Goal: Information Seeking & Learning: Learn about a topic

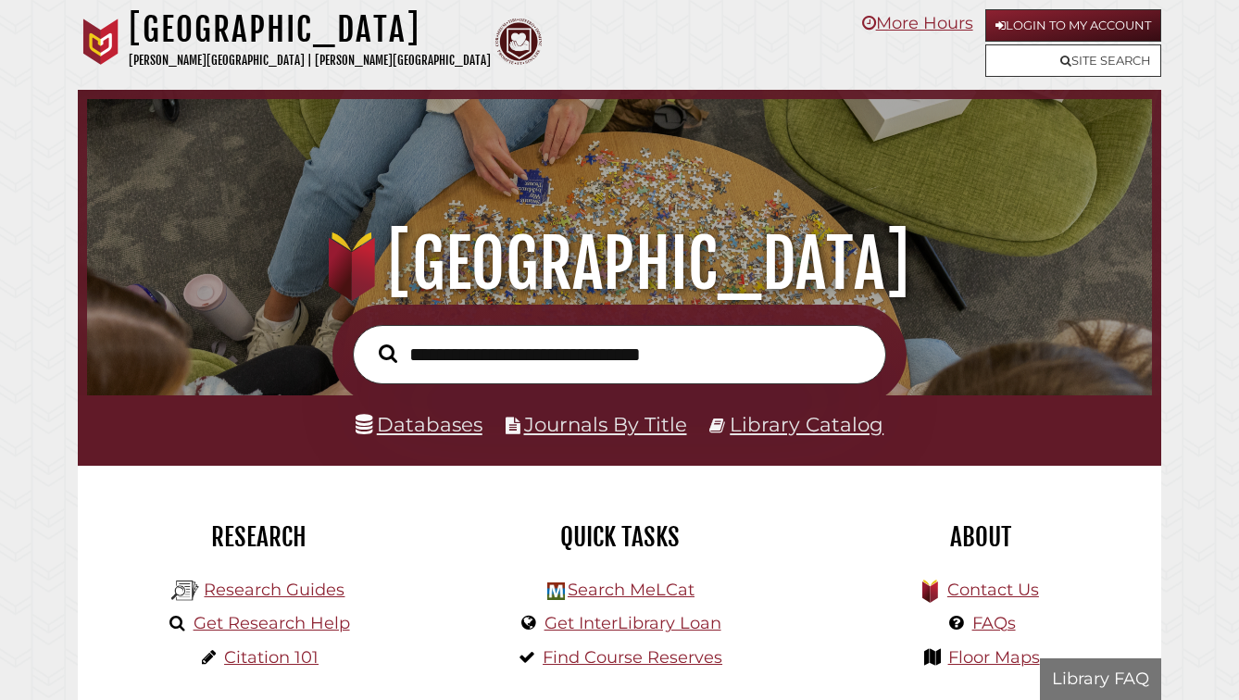
scroll to position [352, 1055]
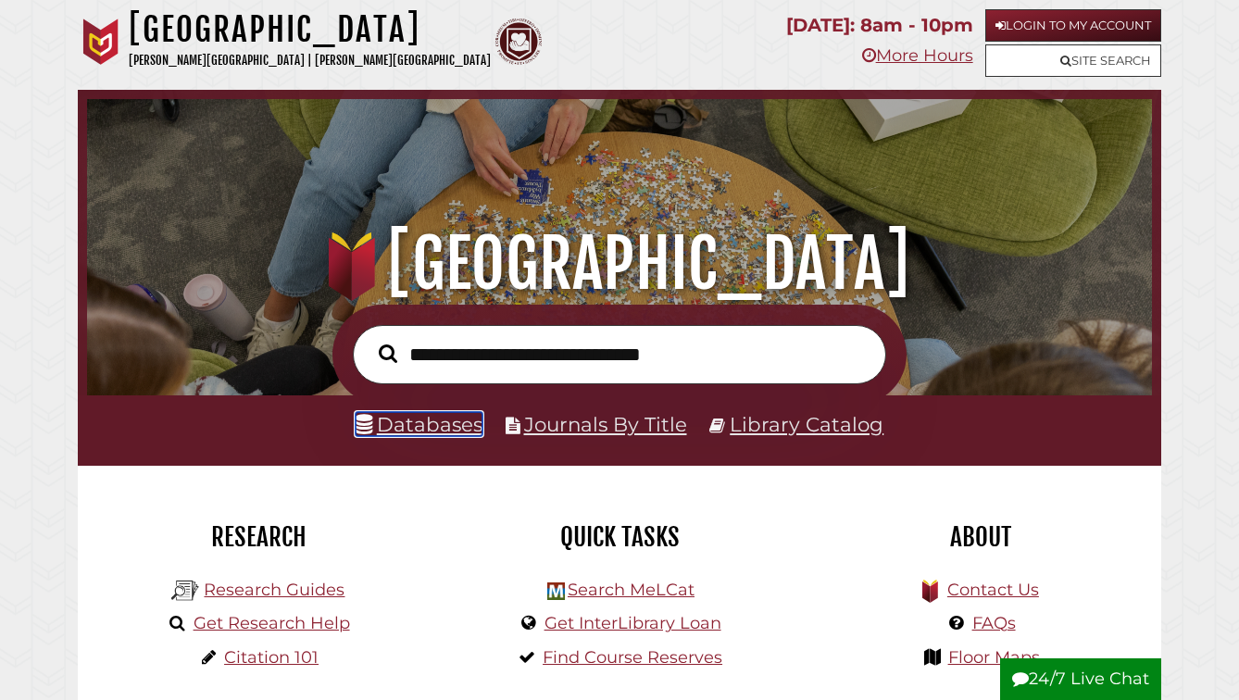
click at [427, 436] on link "Databases" at bounding box center [418, 424] width 127 height 24
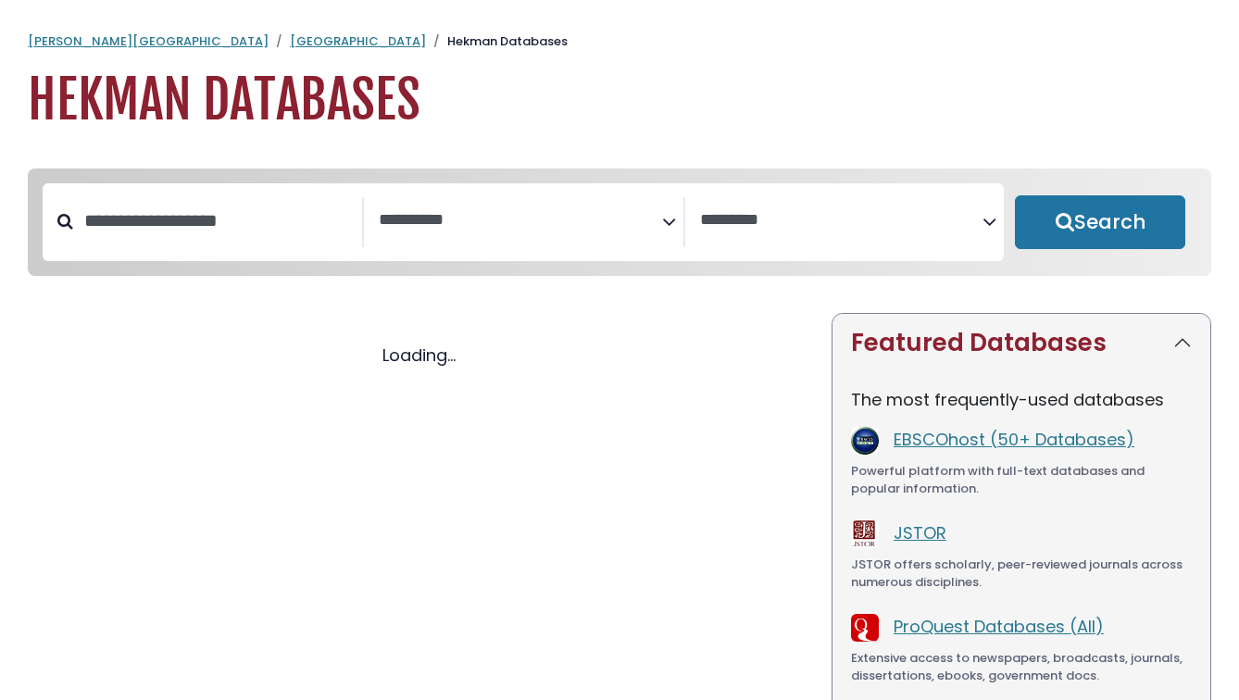
select select "Database Subject Filter"
select select "Database Vendors Filter"
select select "Database Subject Filter"
select select "Database Vendors Filter"
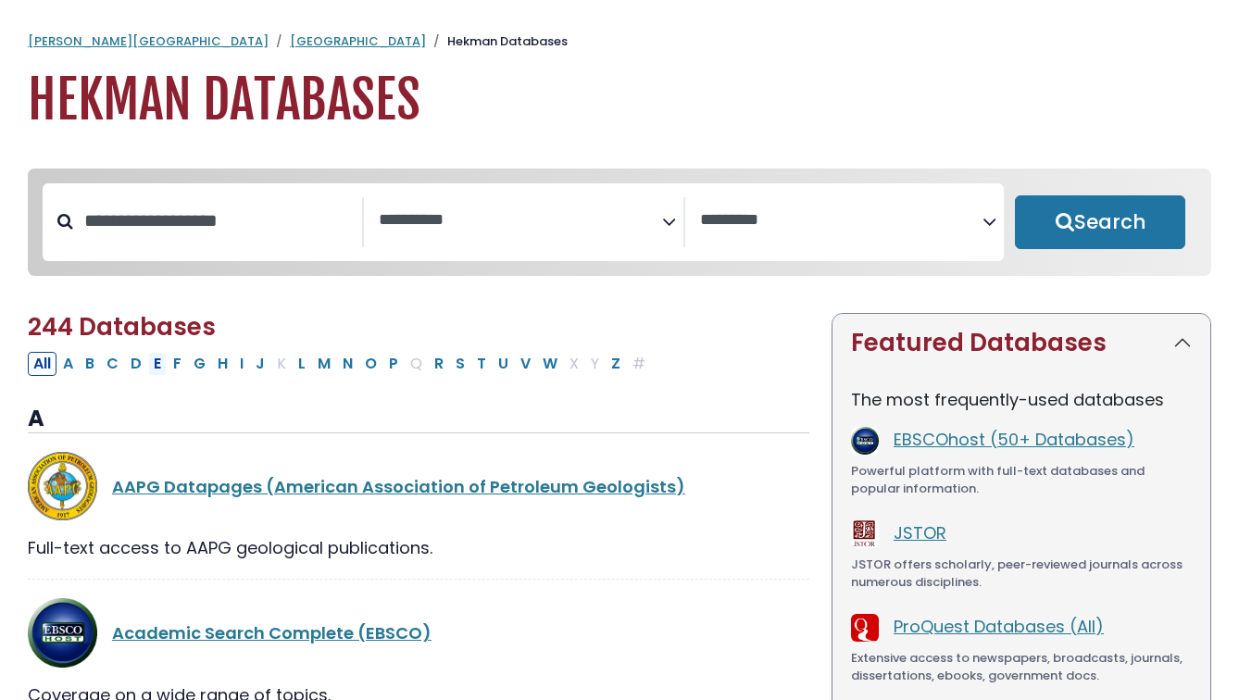
click at [167, 376] on button "E" at bounding box center [157, 364] width 19 height 24
select select "Database Subject Filter"
select select "Database Vendors Filter"
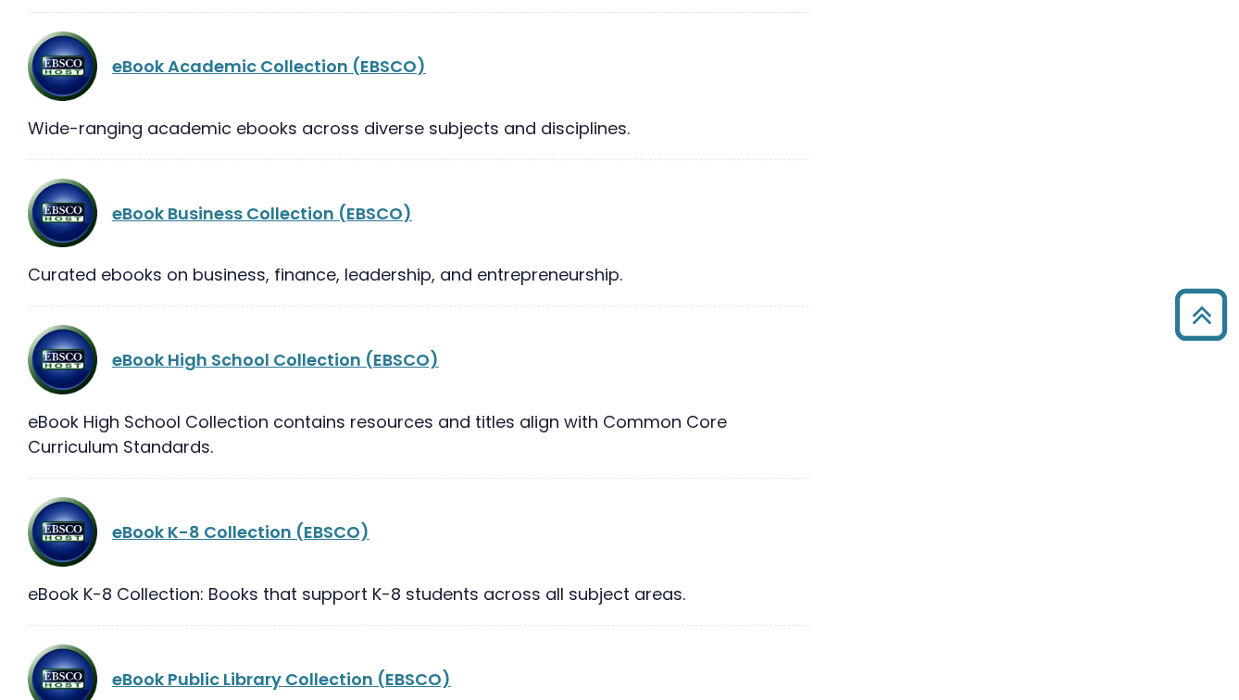
scroll to position [1501, 0]
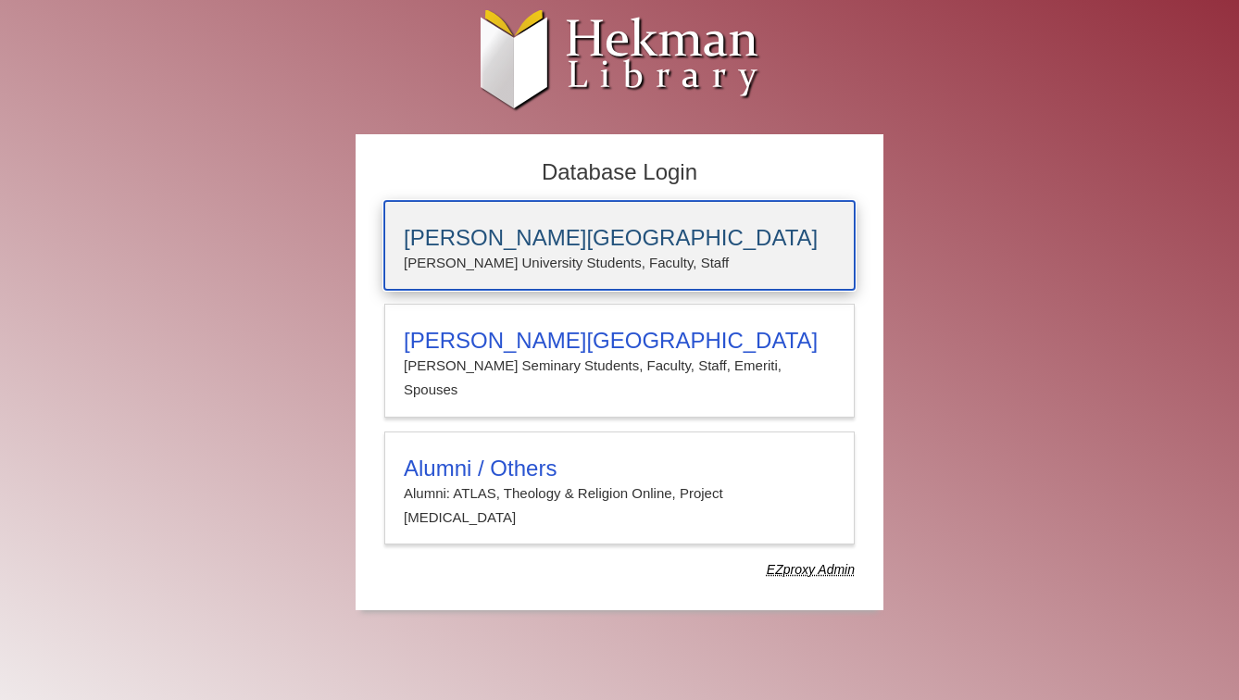
click at [423, 234] on h3 "[PERSON_NAME][GEOGRAPHIC_DATA]" at bounding box center [619, 238] width 431 height 26
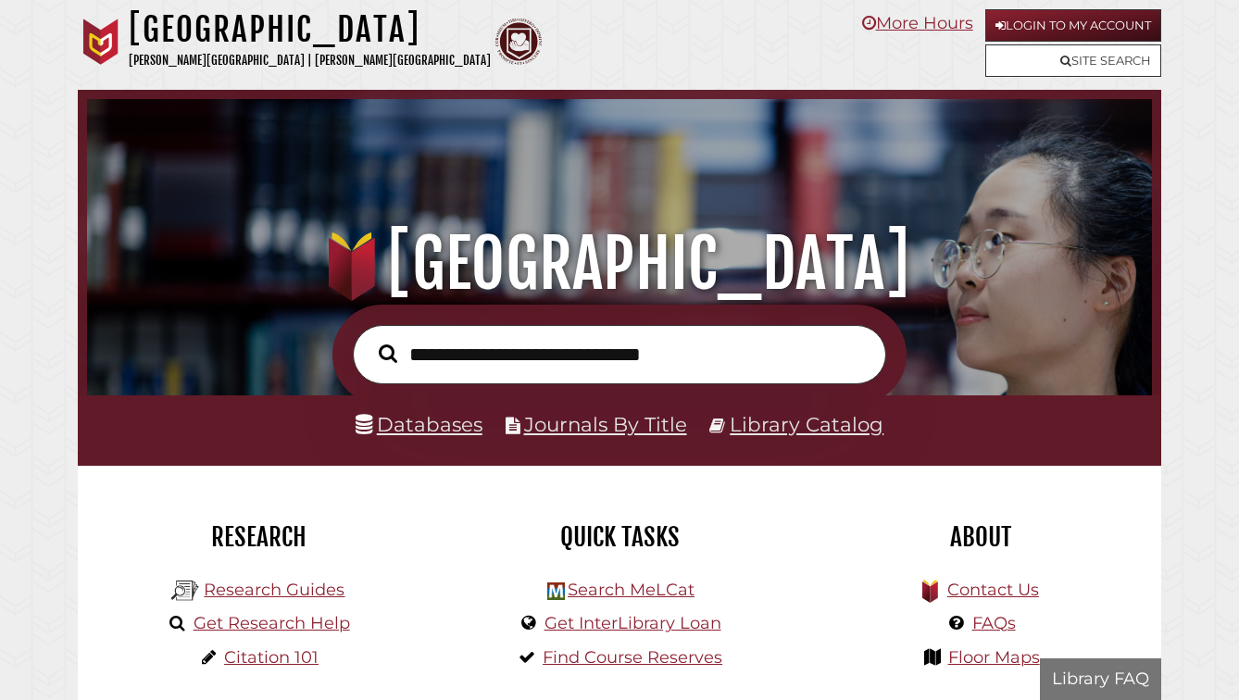
scroll to position [352, 1055]
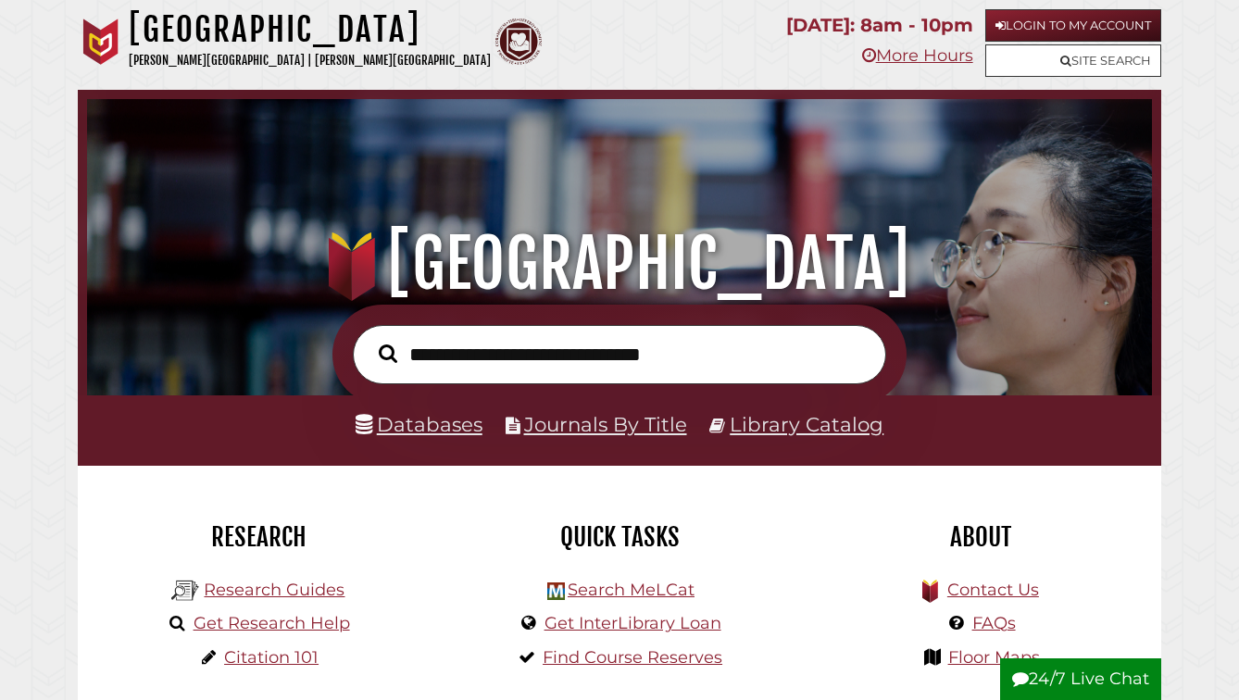
click at [438, 372] on input "text" at bounding box center [619, 354] width 533 height 59
type input "**********"
click at [369, 339] on button "Search" at bounding box center [387, 353] width 37 height 29
